Goal: Transaction & Acquisition: Purchase product/service

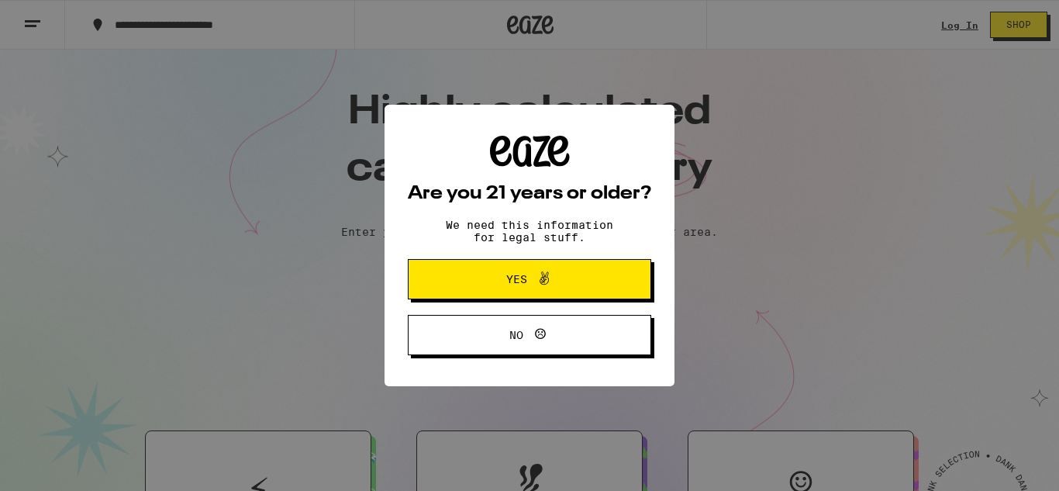
click at [442, 274] on button "Yes" at bounding box center [529, 279] width 243 height 40
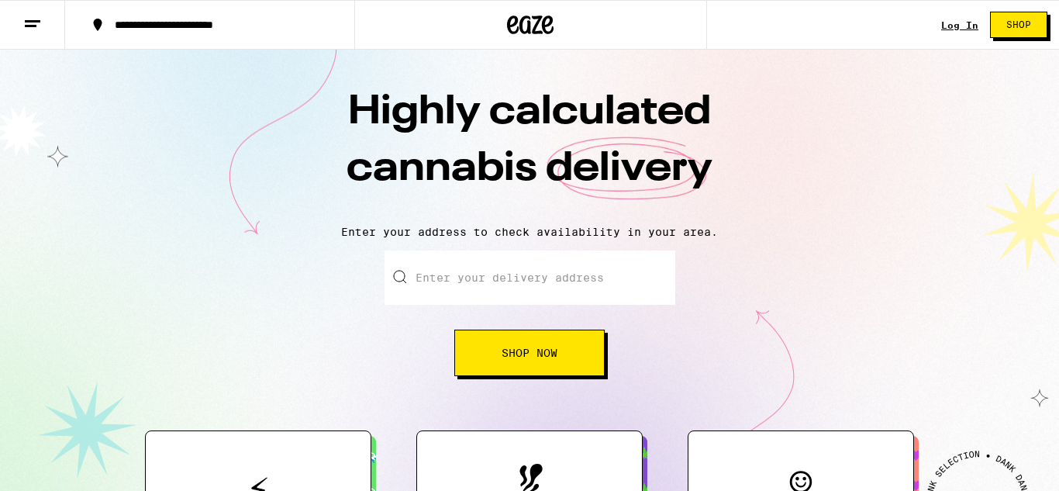
click at [442, 274] on input "Enter your delivery address" at bounding box center [530, 277] width 291 height 54
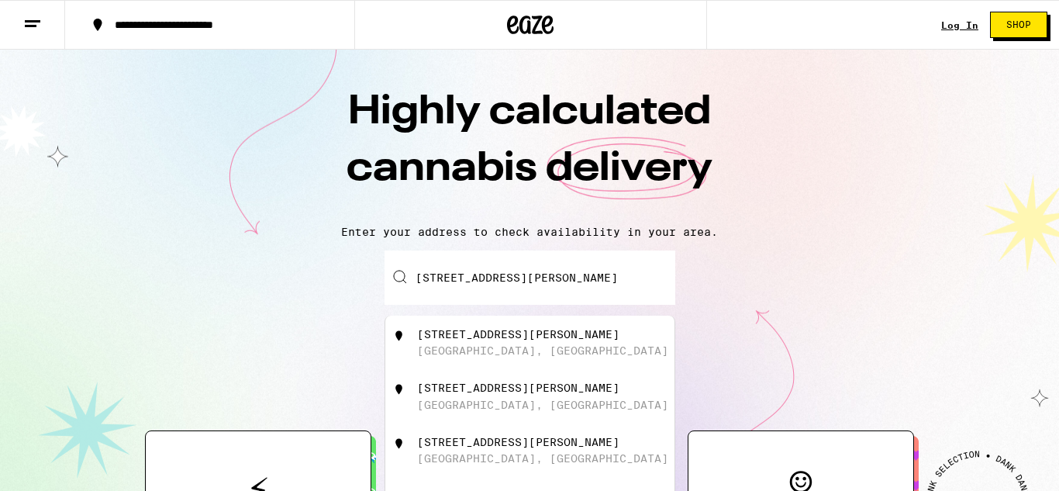
click at [807, 244] on div "Highly calculated cannabis delivery Enter your address to check availability in…" at bounding box center [529, 281] width 1059 height 462
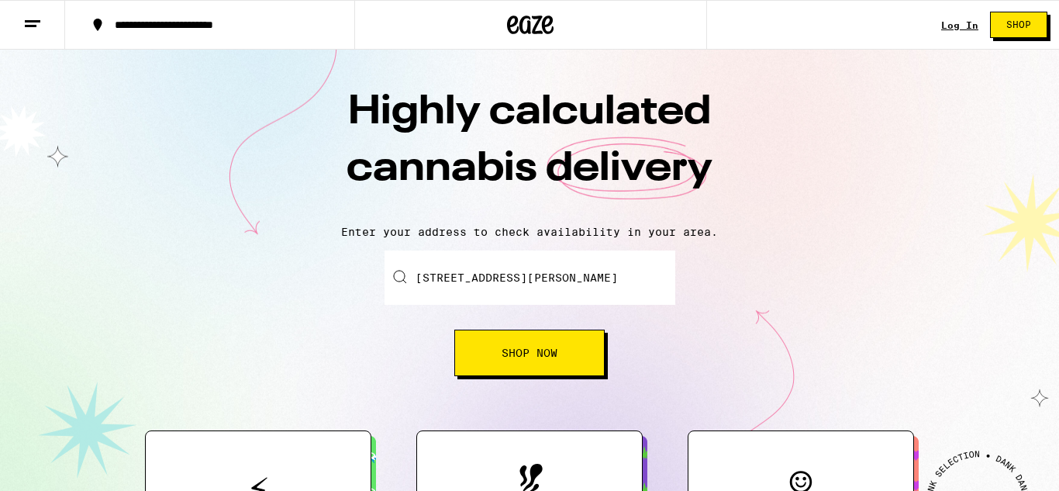
click at [574, 363] on button "Shop Now" at bounding box center [529, 353] width 150 height 47
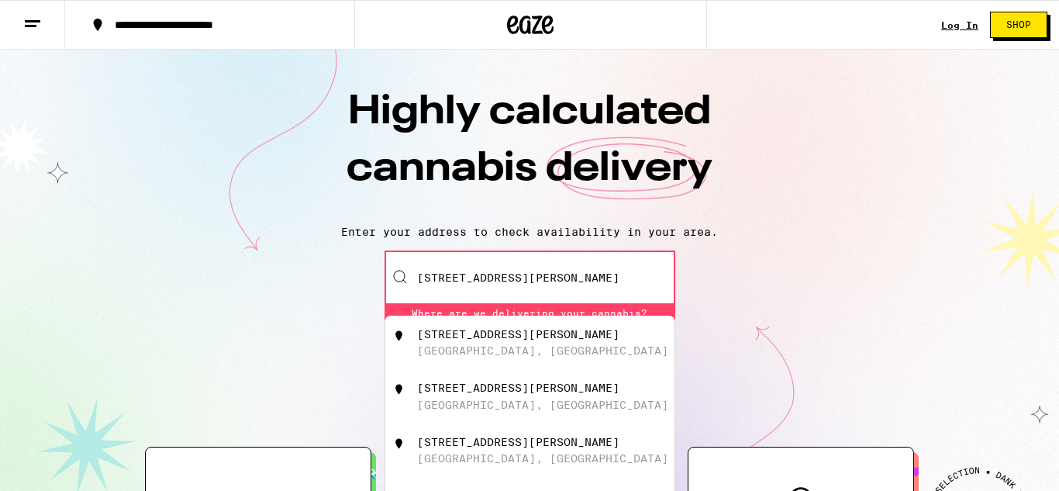
click at [546, 352] on div "[GEOGRAPHIC_DATA], [GEOGRAPHIC_DATA]" at bounding box center [542, 350] width 251 height 12
type input "[STREET_ADDRESS][PERSON_NAME]"
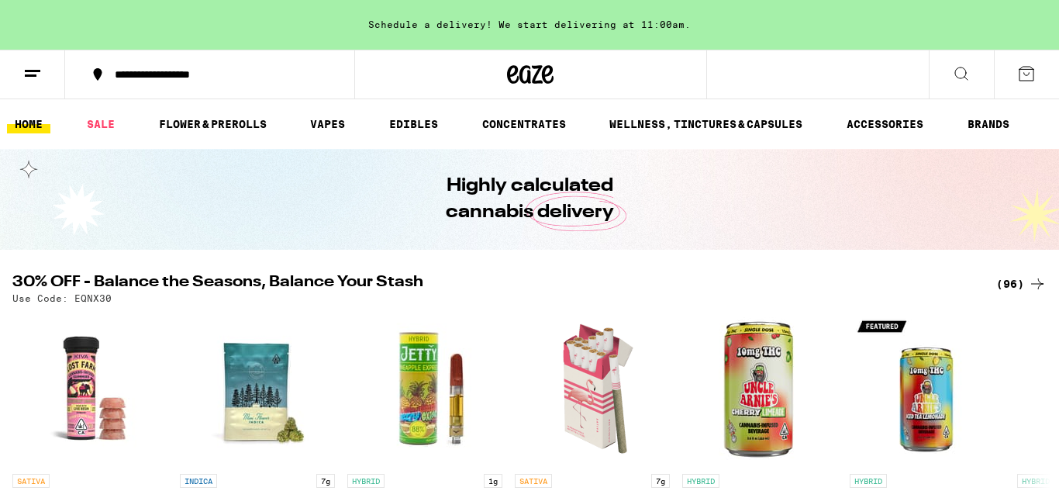
click at [962, 71] on icon at bounding box center [961, 73] width 19 height 19
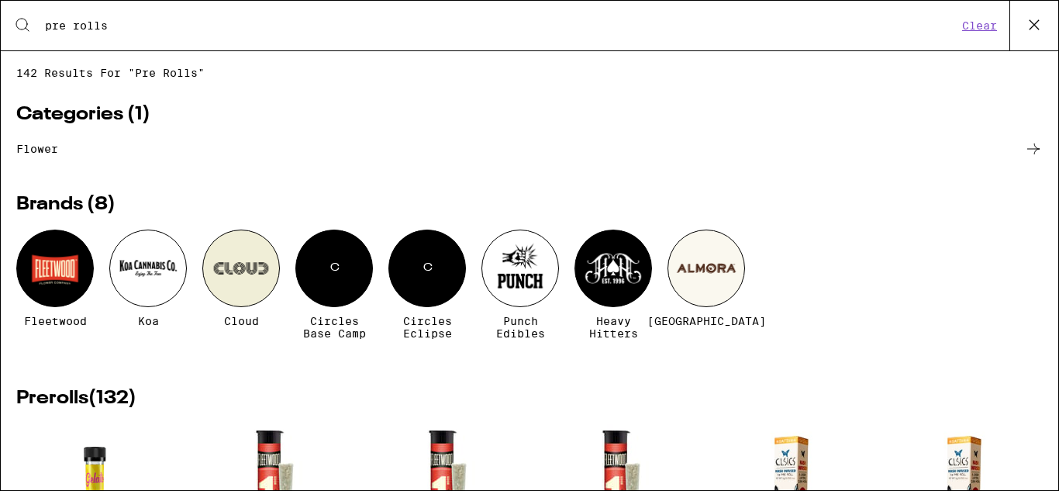
type input "pre rolls"
click at [628, 191] on div "Brands ( 8 ) Fleetwood Koa Cloud C Circles Base Camp C Circles Eclipse Punch Ed…" at bounding box center [529, 271] width 1027 height 205
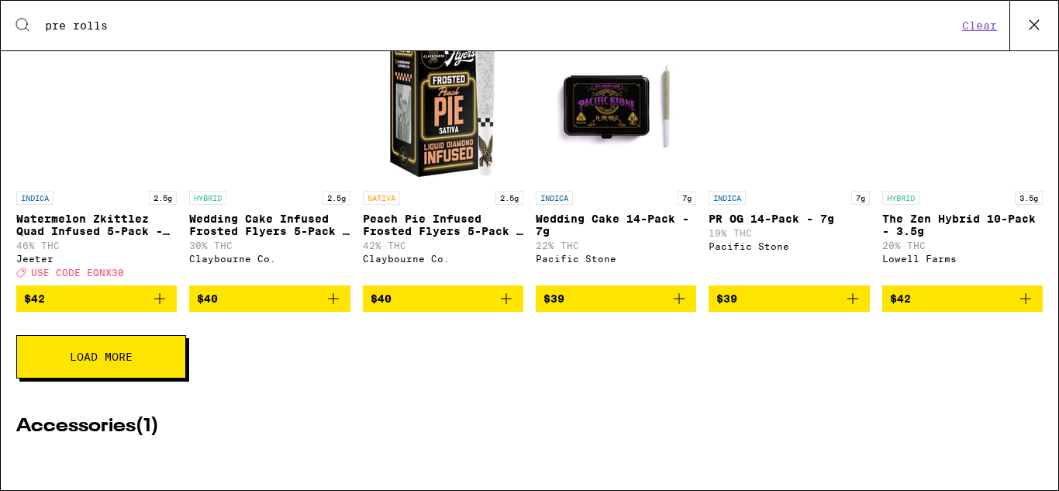
scroll to position [713, 0]
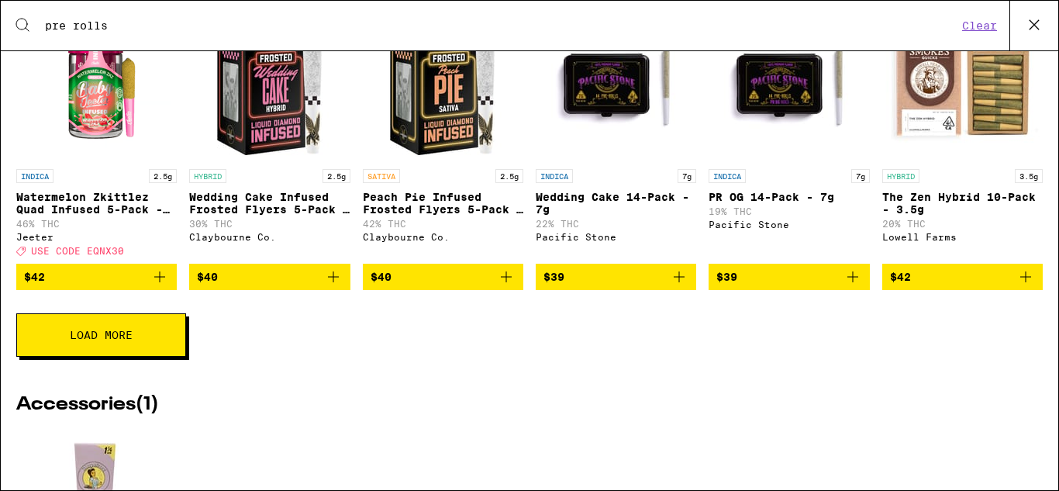
click at [152, 356] on button "Load More" at bounding box center [101, 334] width 170 height 43
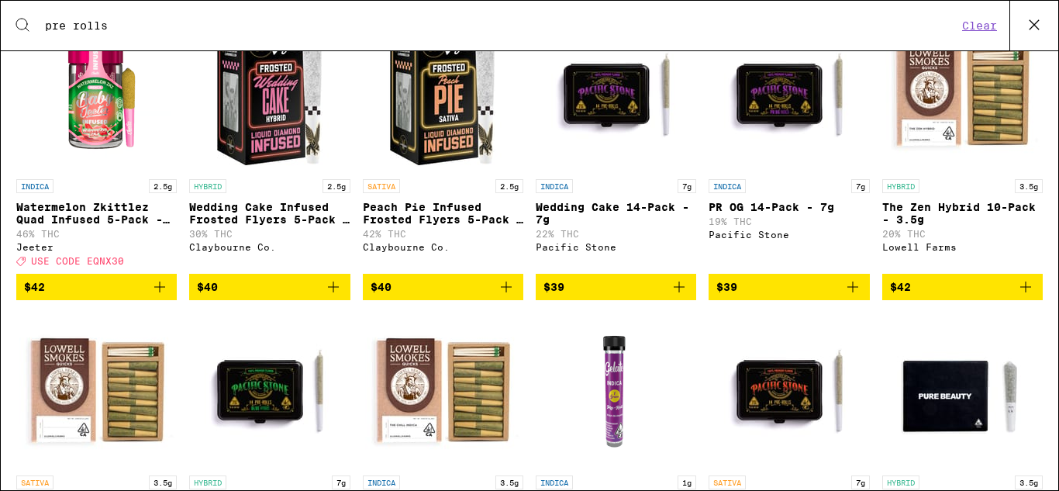
scroll to position [682, 0]
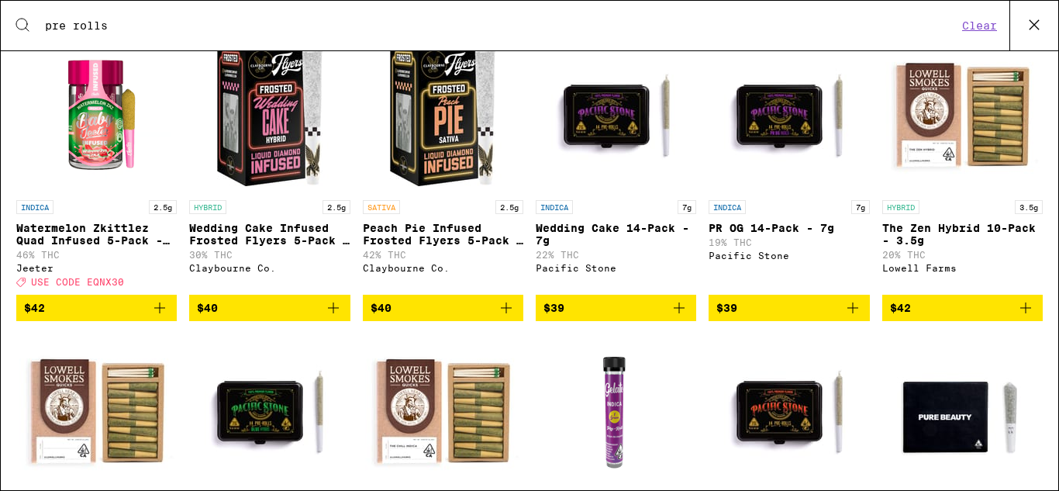
click at [682, 313] on icon "Add to bag" at bounding box center [679, 307] width 11 height 11
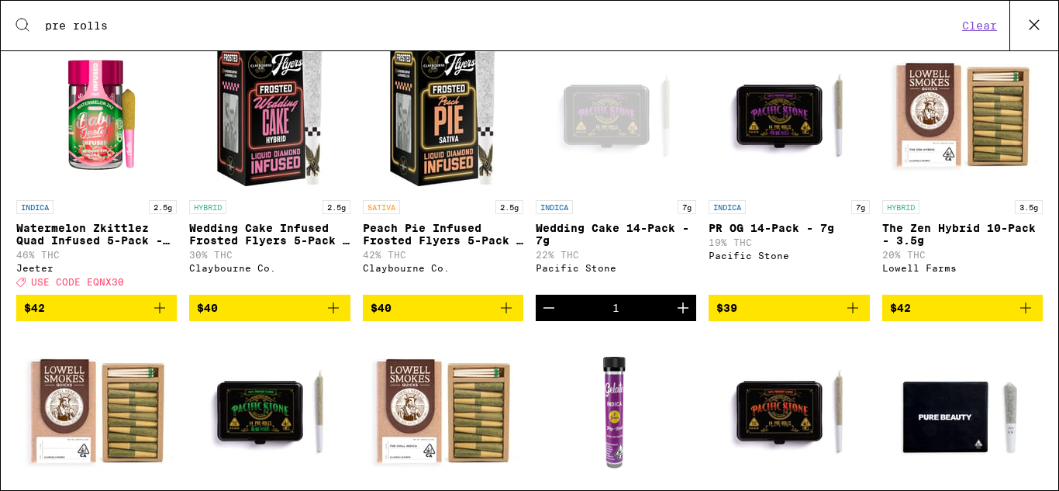
click at [1036, 27] on icon at bounding box center [1034, 24] width 9 height 9
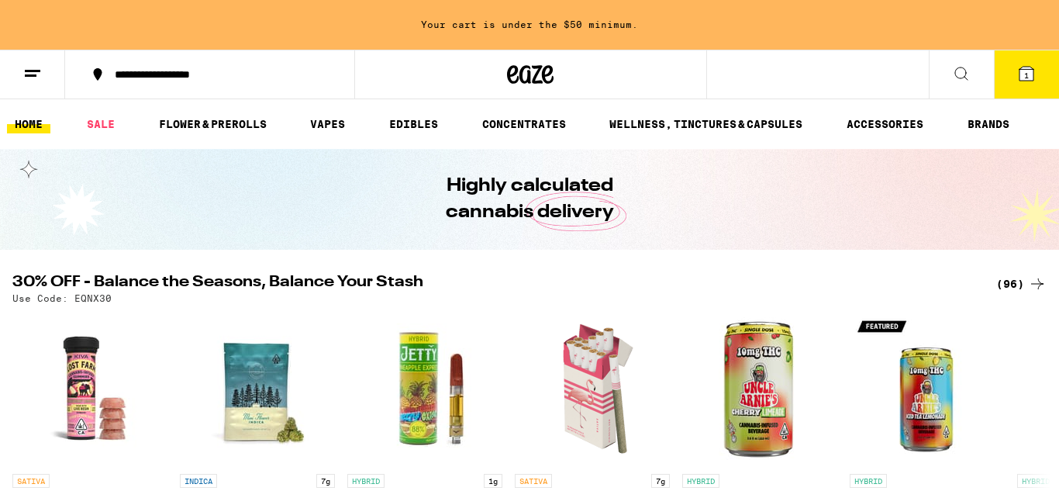
click at [1018, 74] on icon at bounding box center [1026, 73] width 19 height 19
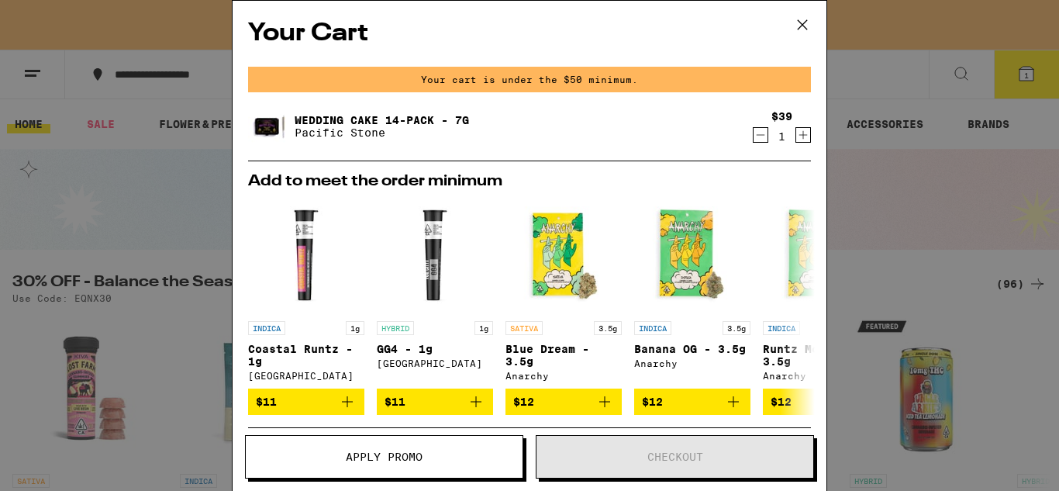
click at [485, 458] on span "Apply Promo" at bounding box center [384, 456] width 277 height 11
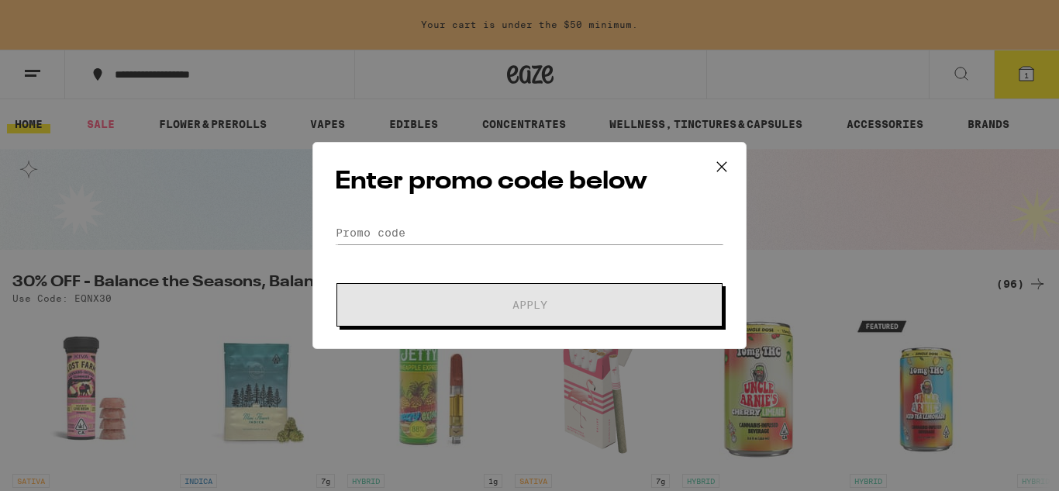
click at [724, 164] on icon at bounding box center [721, 166] width 9 height 9
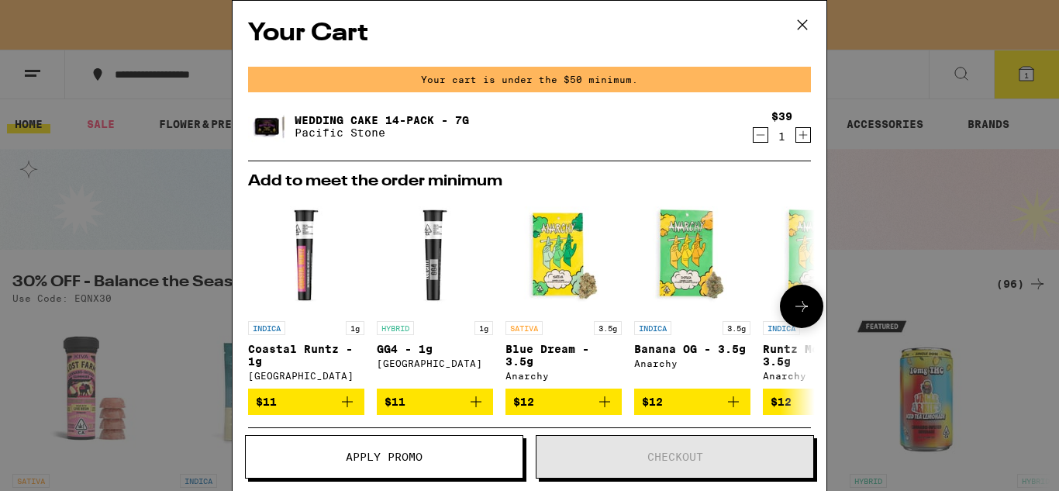
click at [268, 260] on img "Open page for Coastal Runtz - 1g from Fog City Farms" at bounding box center [306, 255] width 116 height 116
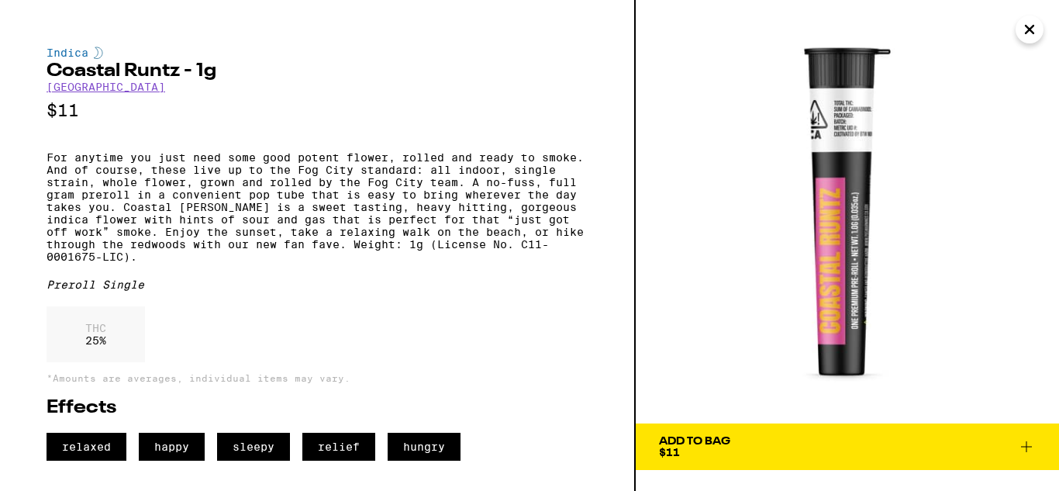
scroll to position [62, 0]
click at [1035, 23] on icon "Close" at bounding box center [1029, 29] width 19 height 23
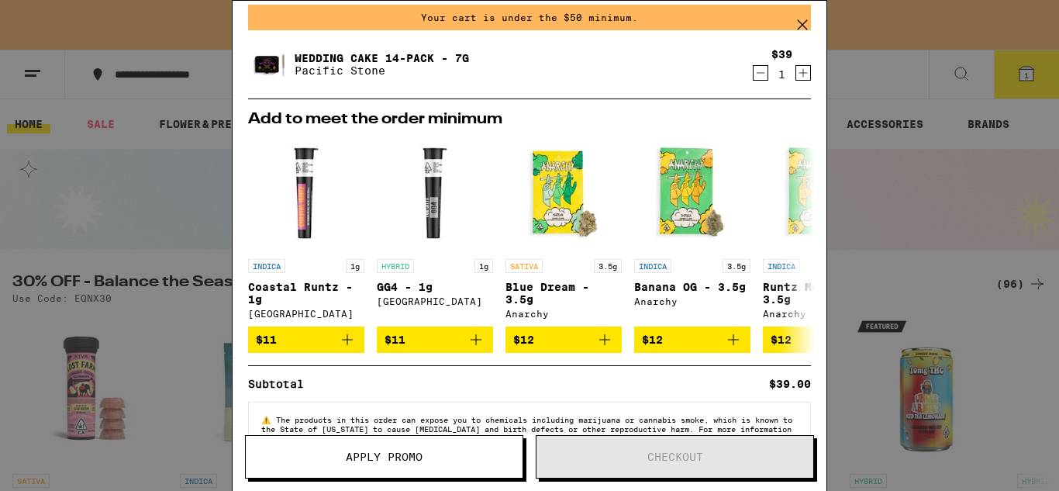
click at [321, 388] on div "Subtotal $39.00" at bounding box center [529, 383] width 563 height 11
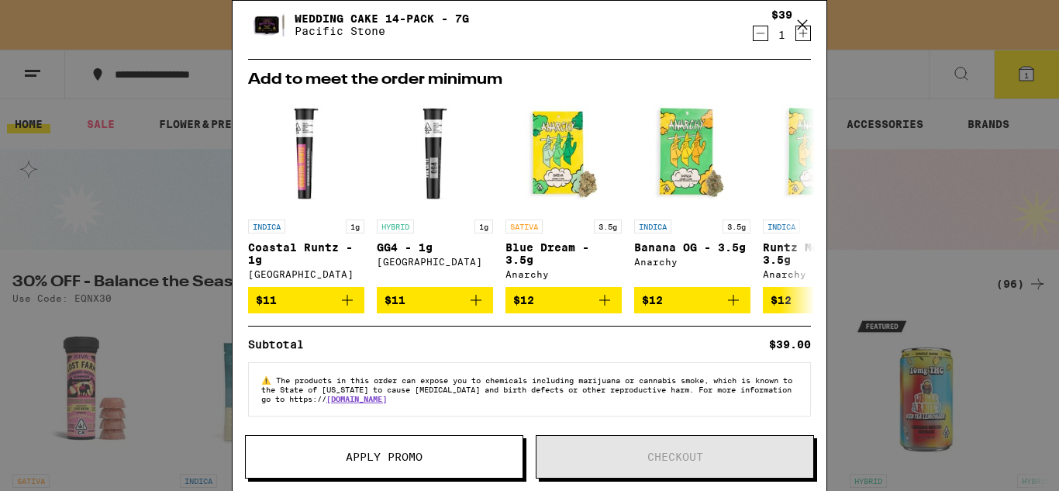
scroll to position [110, 0]
click at [789, 192] on button at bounding box center [801, 204] width 43 height 43
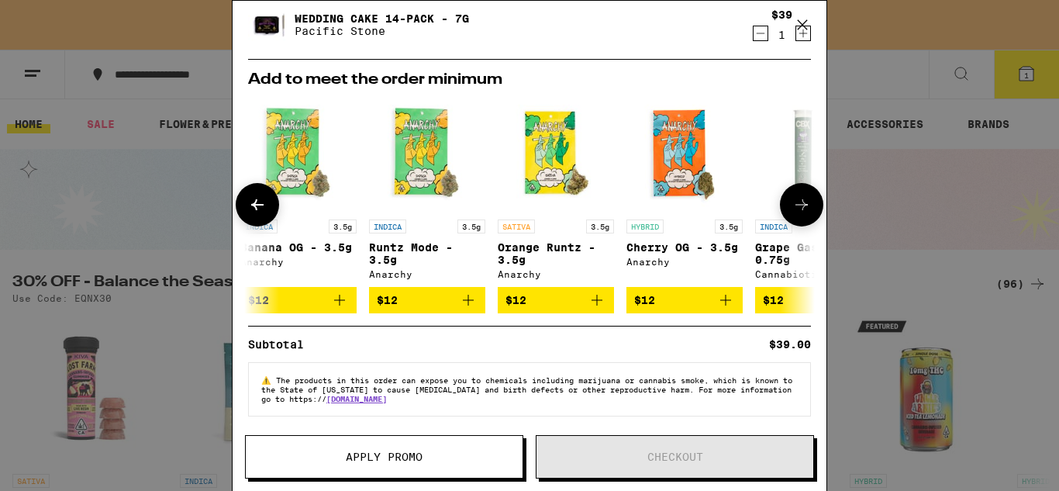
click at [789, 192] on button at bounding box center [801, 204] width 43 height 43
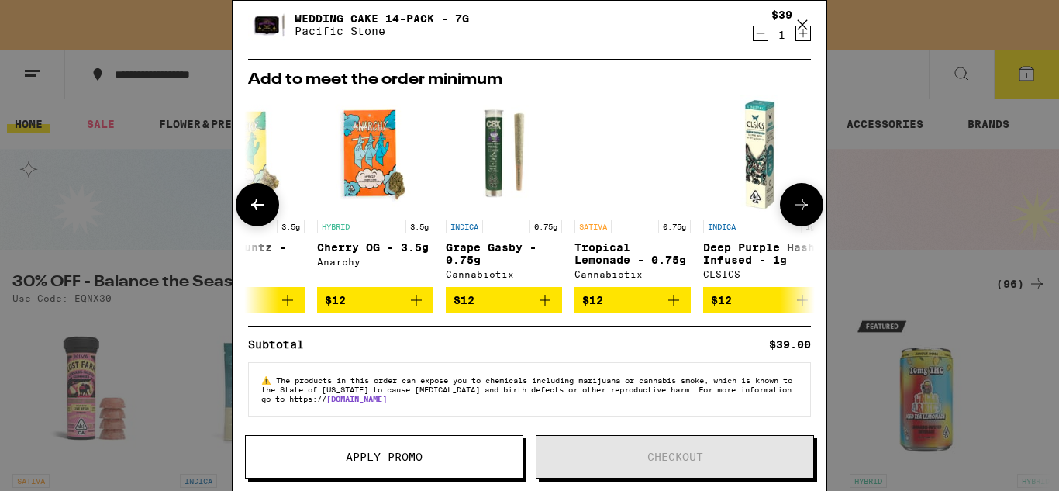
scroll to position [0, 724]
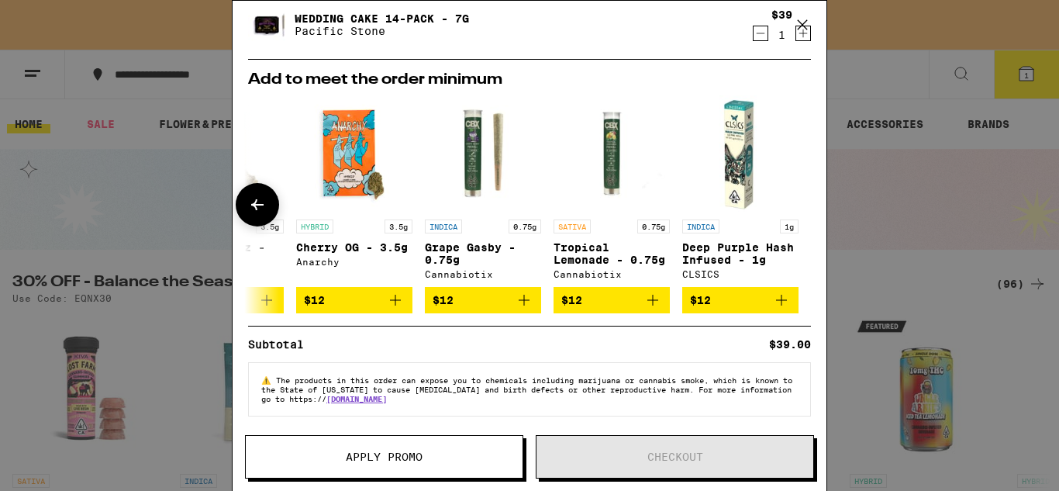
click at [789, 192] on div at bounding box center [801, 204] width 43 height 43
click at [244, 194] on button at bounding box center [257, 204] width 43 height 43
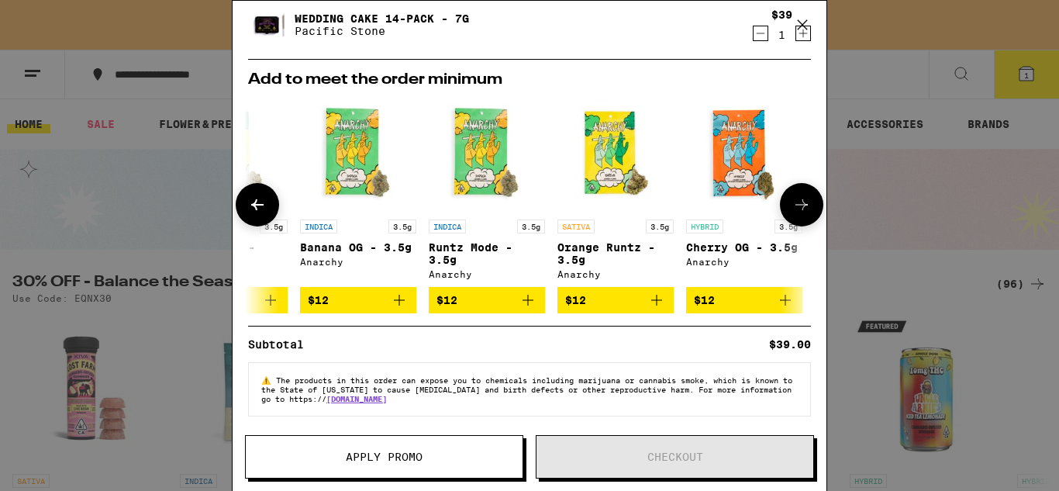
scroll to position [0, 330]
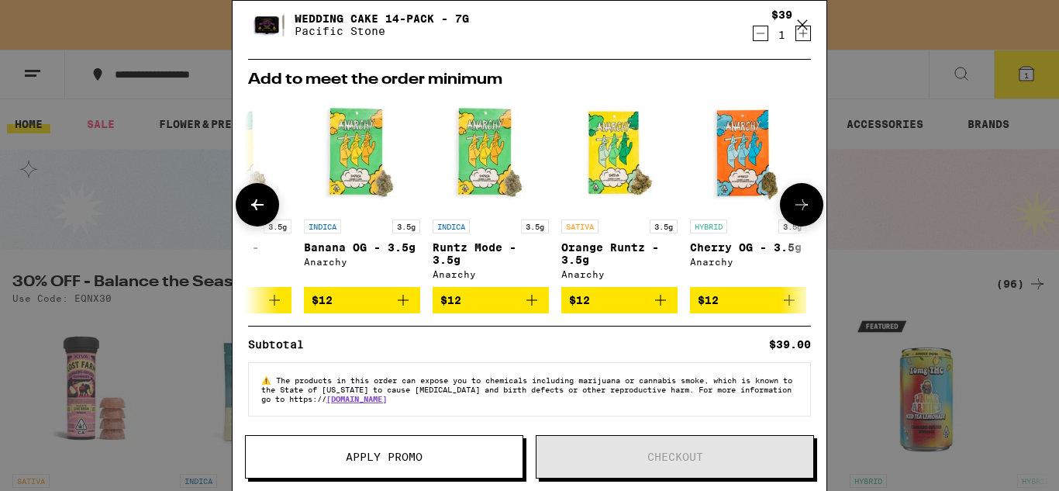
click at [246, 199] on button at bounding box center [257, 204] width 43 height 43
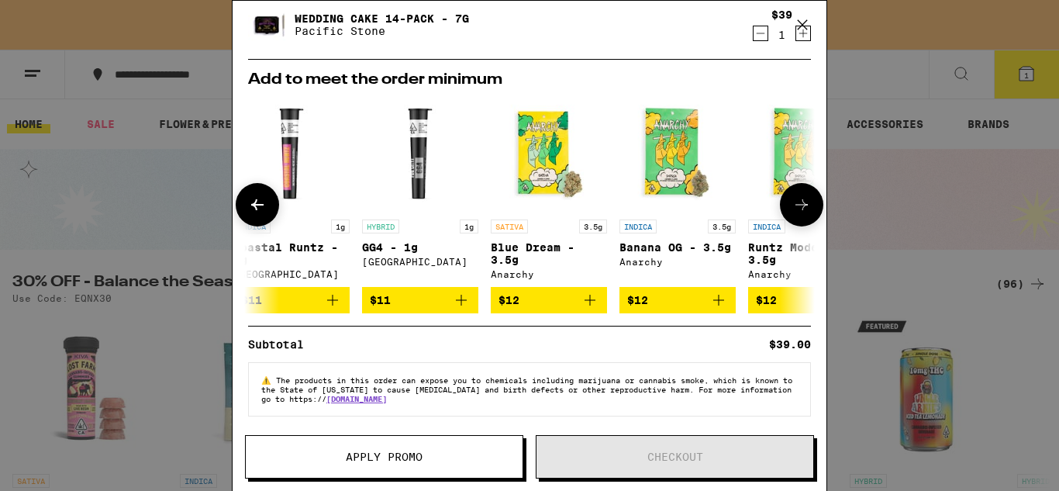
scroll to position [0, 0]
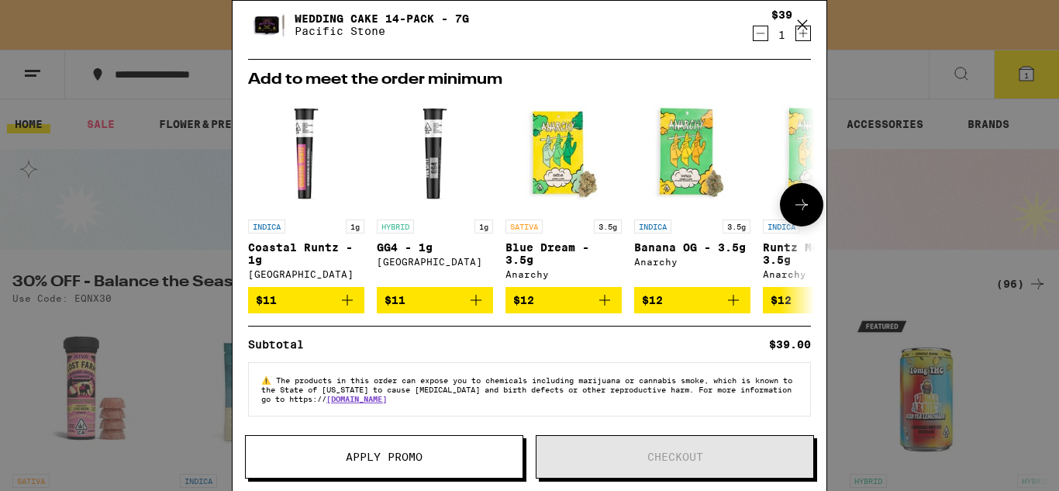
click at [475, 300] on icon "Add to bag" at bounding box center [476, 300] width 11 height 11
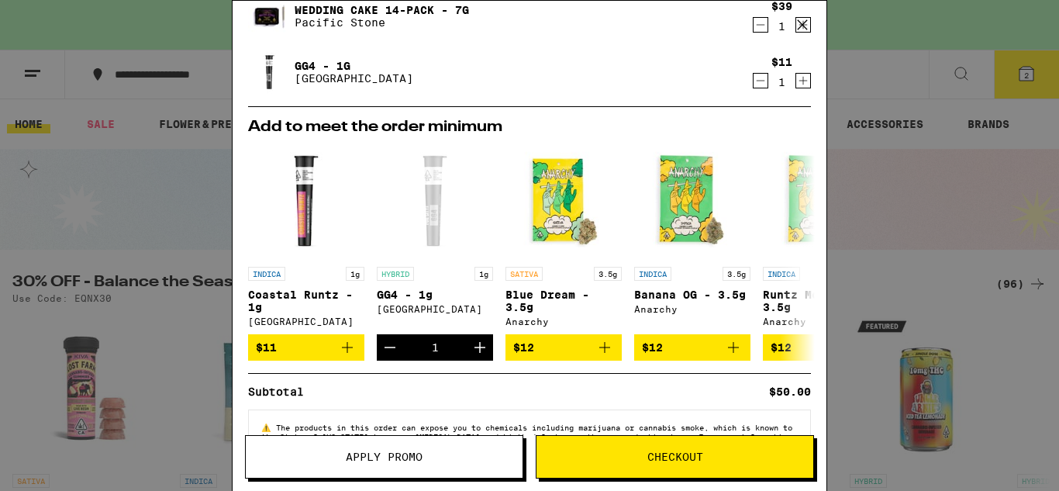
click at [682, 460] on span "Checkout" at bounding box center [675, 456] width 56 height 11
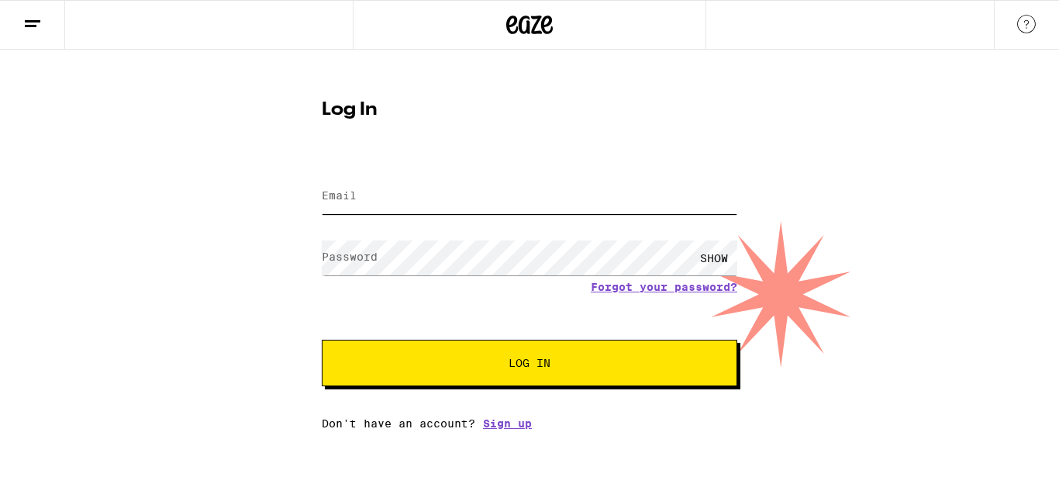
click at [344, 208] on input "Email" at bounding box center [530, 196] width 416 height 35
type input "[EMAIL_ADDRESS][DOMAIN_NAME]"
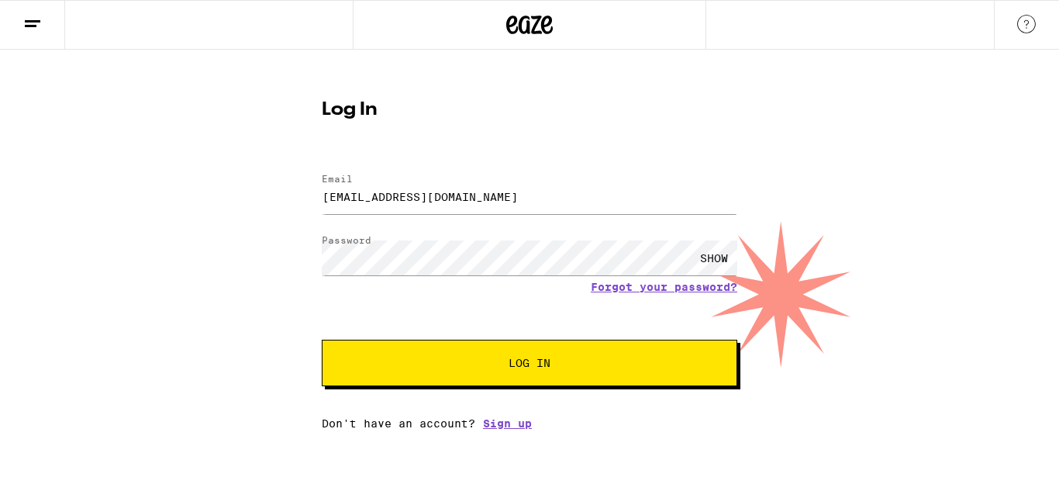
click at [440, 371] on button "Log In" at bounding box center [530, 363] width 416 height 47
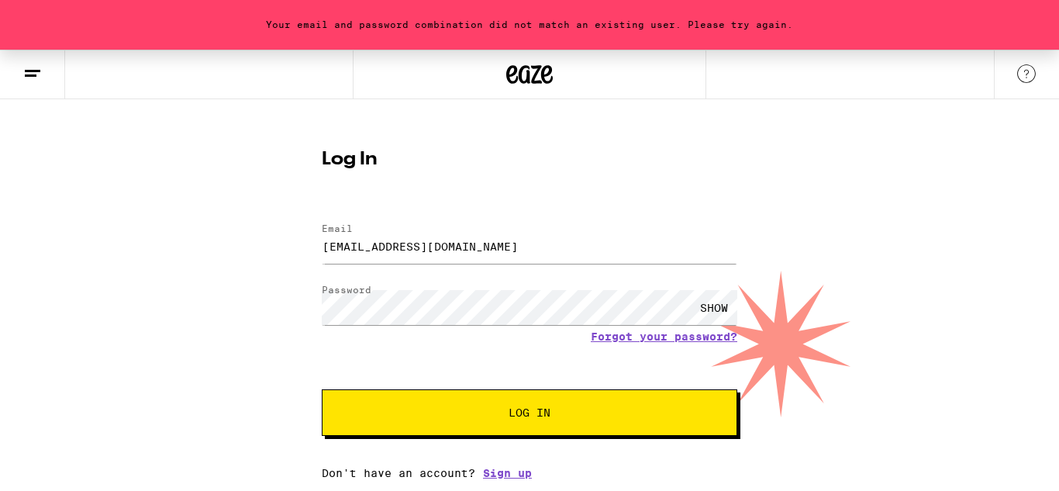
click at [716, 302] on div "SHOW" at bounding box center [714, 307] width 47 height 35
click at [716, 302] on div "HIDE" at bounding box center [714, 307] width 47 height 35
click at [716, 302] on div "SHOW" at bounding box center [714, 307] width 47 height 35
click at [716, 302] on div "HIDE" at bounding box center [714, 307] width 47 height 35
click at [608, 341] on link "Forgot your password?" at bounding box center [664, 336] width 147 height 12
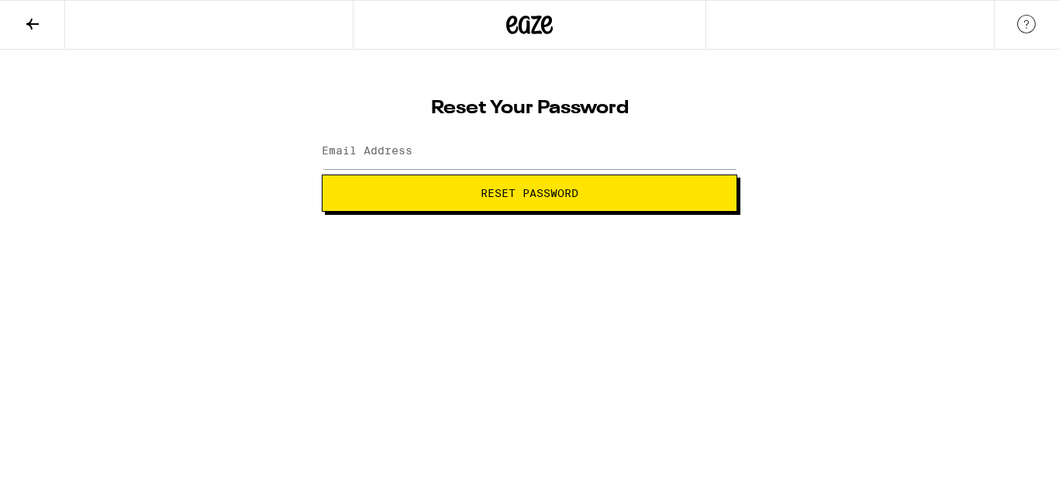
click at [322, 150] on label "Email Address" at bounding box center [367, 150] width 91 height 12
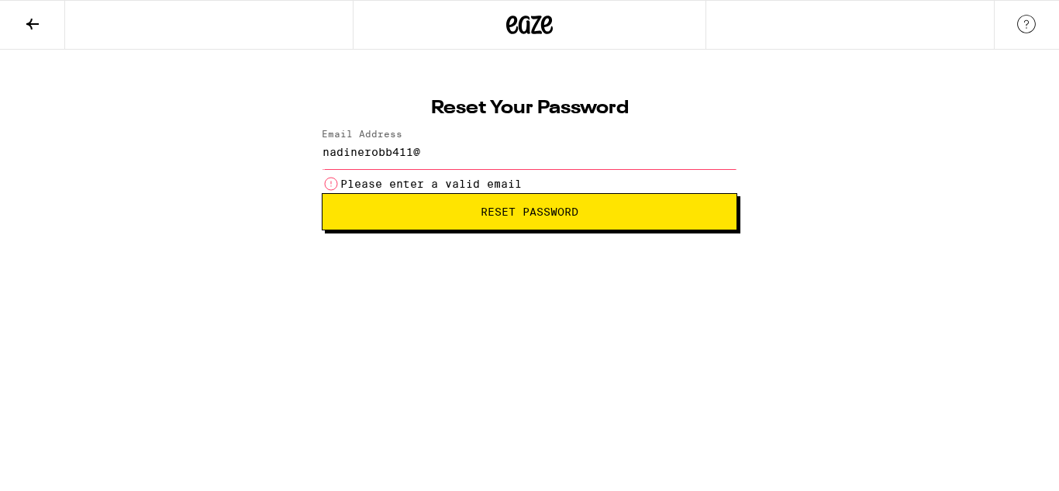
type input "[EMAIL_ADDRESS][DOMAIN_NAME]"
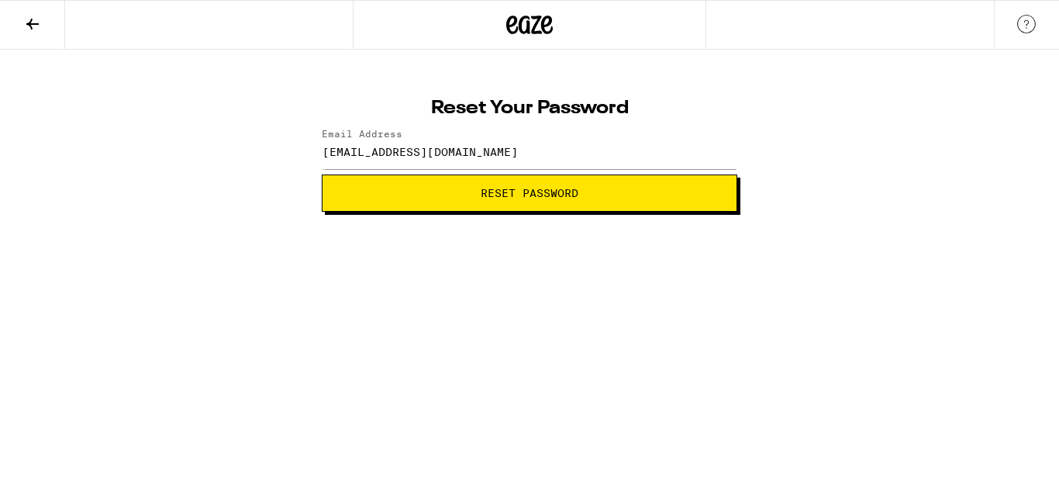
click at [443, 204] on button "Reset Password" at bounding box center [530, 192] width 416 height 37
